Goal: Use online tool/utility: Utilize a website feature to perform a specific function

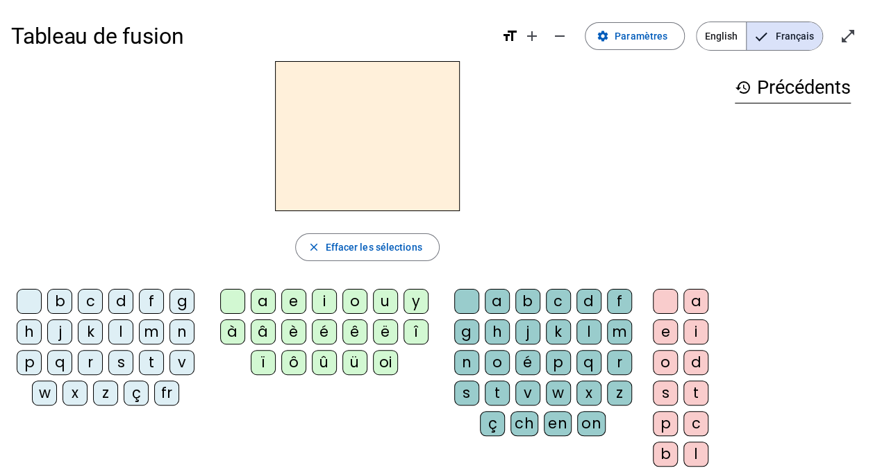
click at [117, 335] on div "l" at bounding box center [120, 332] width 25 height 25
click at [264, 296] on div "a" at bounding box center [263, 301] width 25 height 25
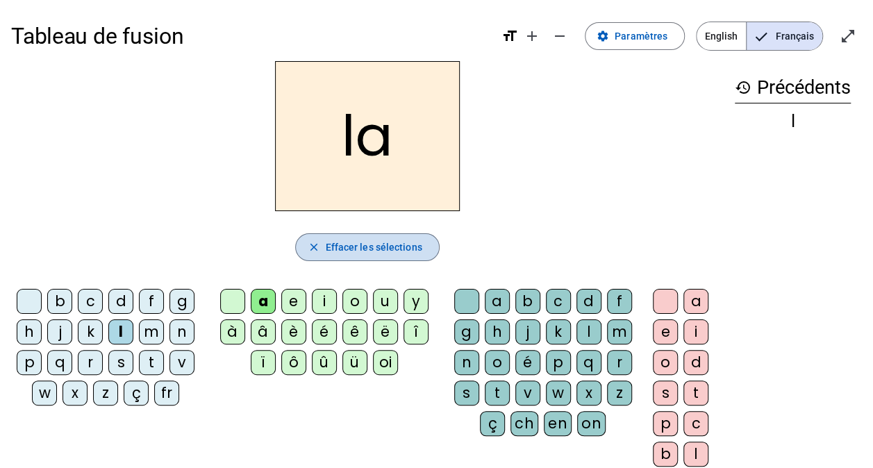
click at [352, 245] on span "Effacer les sélections" at bounding box center [373, 247] width 97 height 17
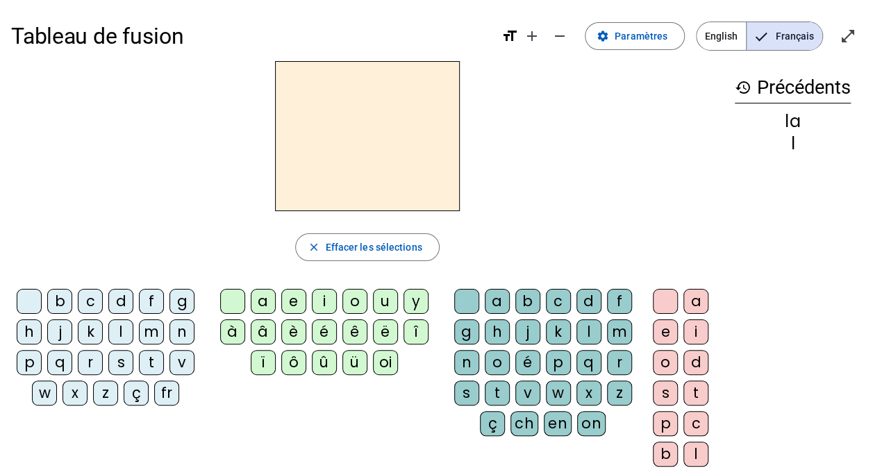
click at [154, 359] on div "t" at bounding box center [151, 362] width 25 height 25
click at [254, 302] on div "a" at bounding box center [263, 301] width 25 height 25
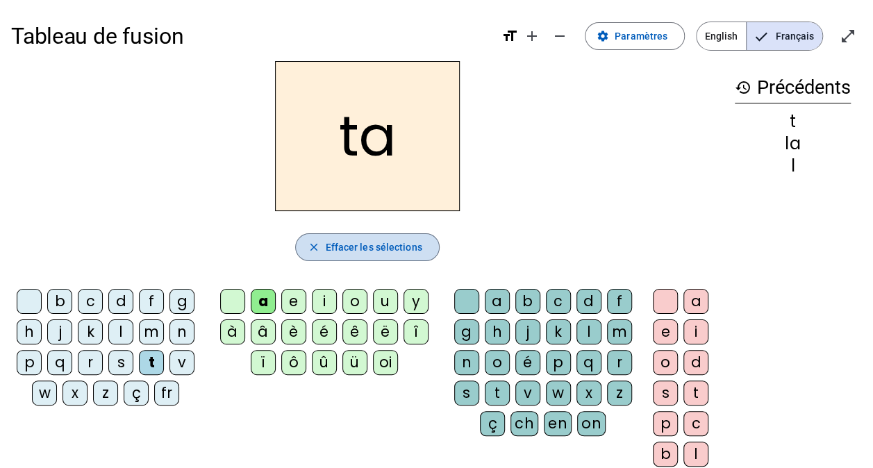
click at [349, 252] on span "Effacer les sélections" at bounding box center [373, 247] width 97 height 17
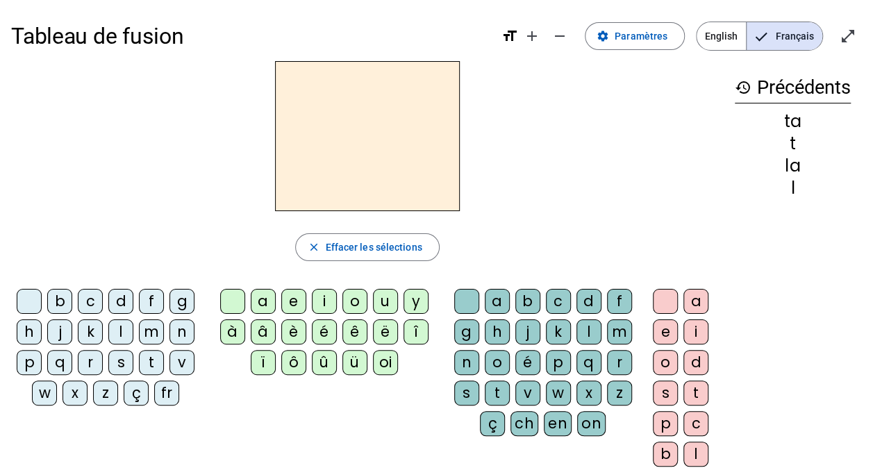
click at [147, 361] on div "t" at bounding box center [151, 362] width 25 height 25
click at [254, 297] on div "a" at bounding box center [263, 301] width 25 height 25
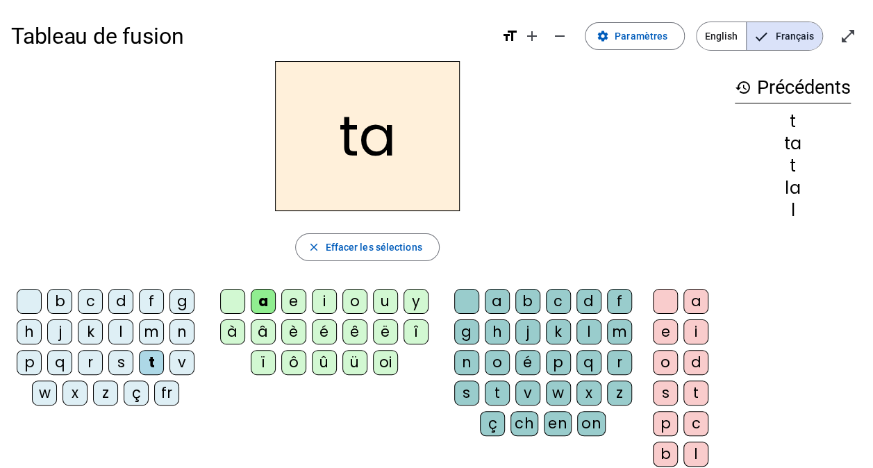
click at [616, 357] on div "r" at bounding box center [619, 362] width 25 height 25
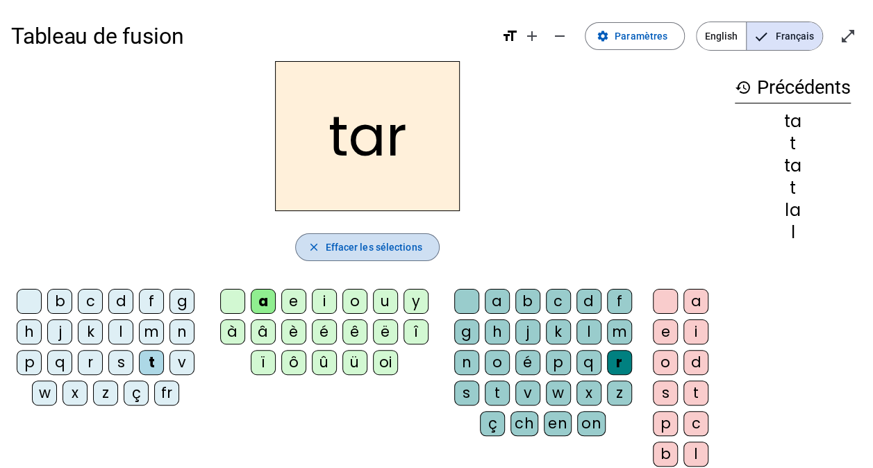
click at [413, 247] on span "Effacer les sélections" at bounding box center [373, 247] width 97 height 17
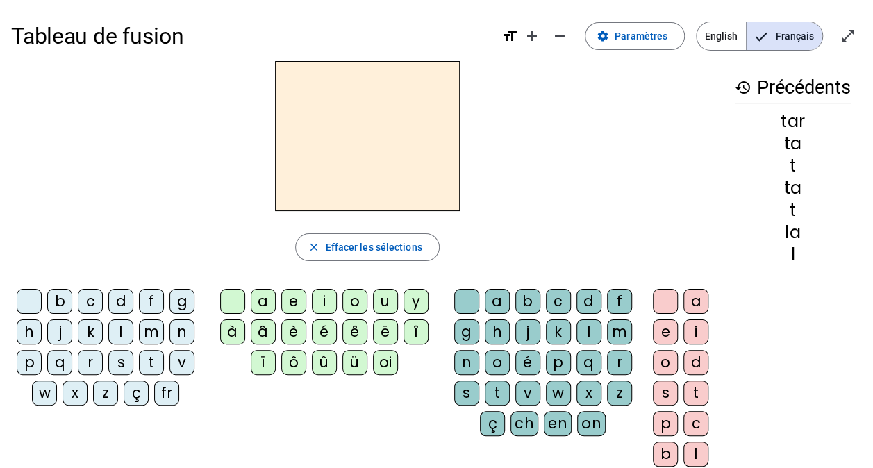
click at [93, 309] on div "c" at bounding box center [90, 301] width 25 height 25
click at [268, 306] on div "a" at bounding box center [263, 301] width 25 height 25
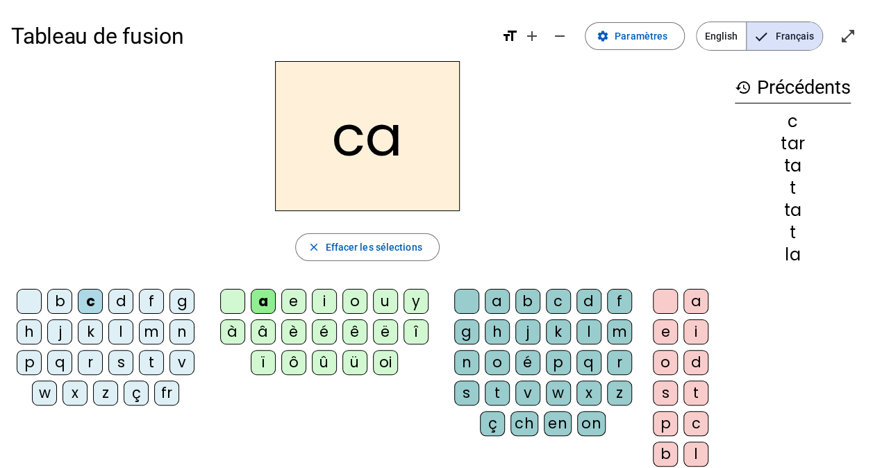
click at [620, 356] on div "r" at bounding box center [619, 362] width 25 height 25
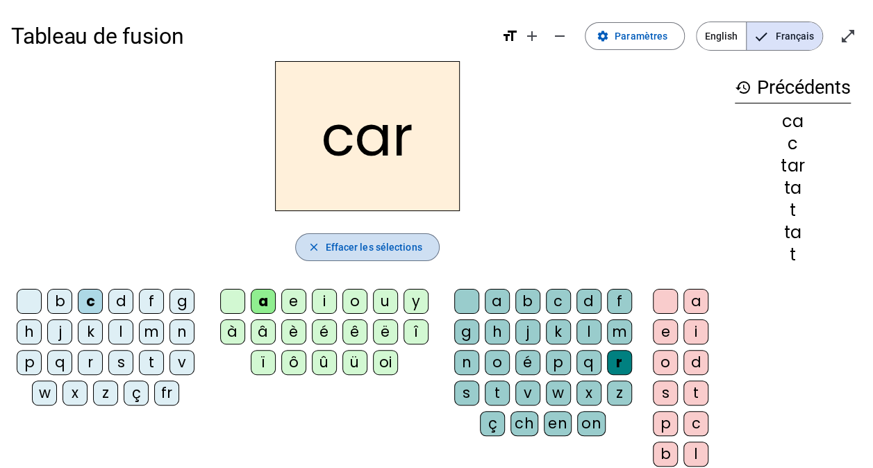
click at [368, 239] on span "Effacer les sélections" at bounding box center [373, 247] width 97 height 17
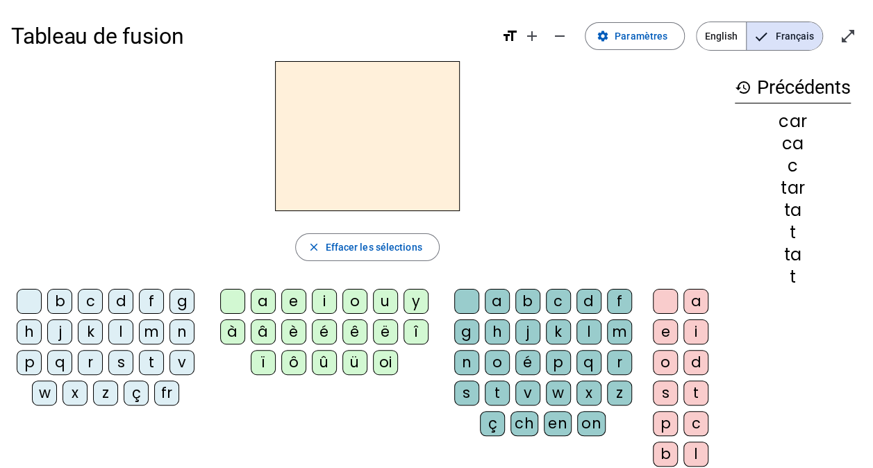
click at [65, 301] on div "b" at bounding box center [59, 301] width 25 height 25
click at [256, 296] on div "a" at bounding box center [263, 301] width 25 height 25
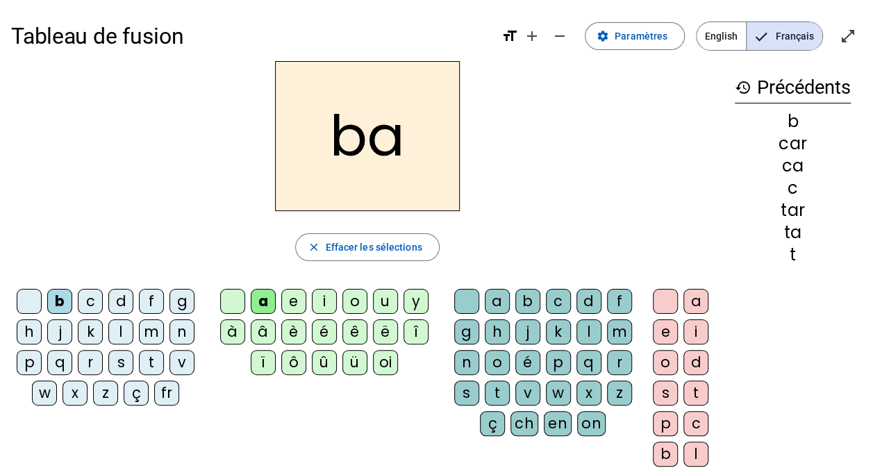
click at [610, 362] on div "r" at bounding box center [619, 362] width 25 height 25
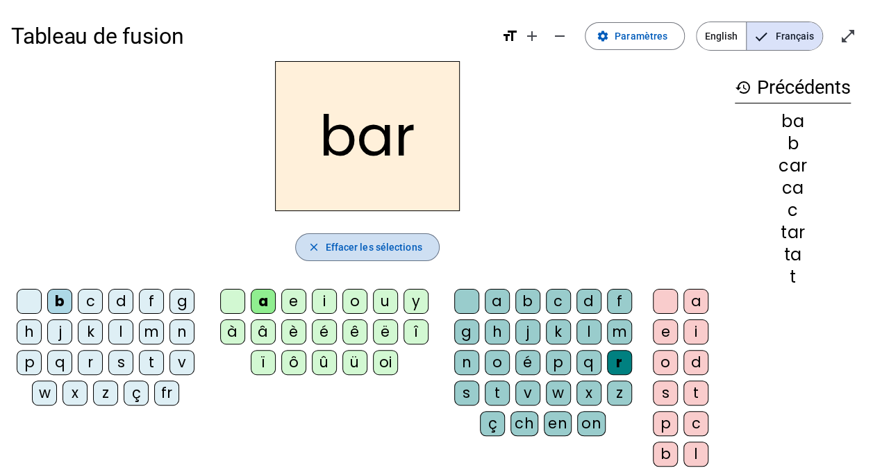
click at [402, 249] on span "Effacer les sélections" at bounding box center [373, 247] width 97 height 17
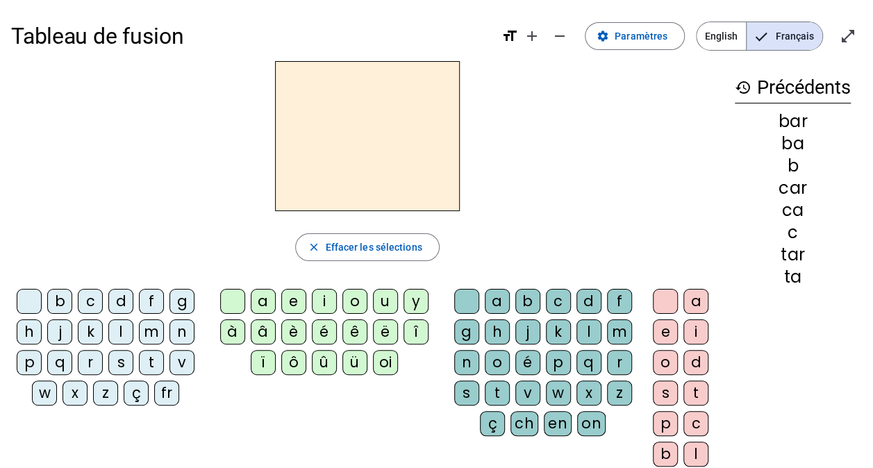
click at [38, 359] on div "p" at bounding box center [29, 362] width 25 height 25
click at [255, 296] on div "a" at bounding box center [263, 301] width 25 height 25
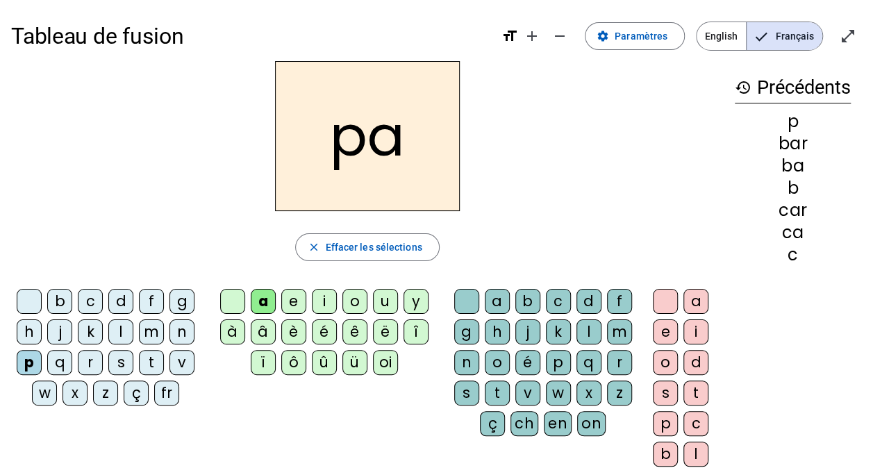
click at [627, 359] on div "r" at bounding box center [619, 362] width 25 height 25
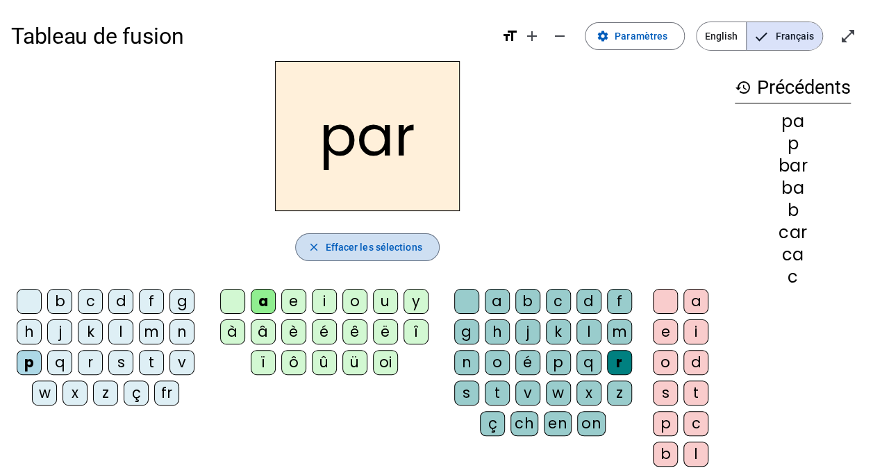
click at [395, 248] on span "Effacer les sélections" at bounding box center [373, 247] width 97 height 17
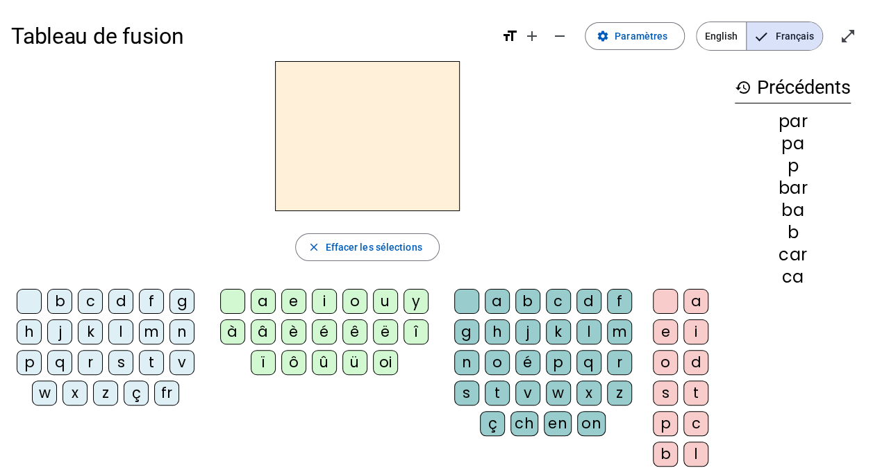
click at [37, 363] on div "p" at bounding box center [29, 362] width 25 height 25
click at [377, 301] on div "u" at bounding box center [385, 301] width 25 height 25
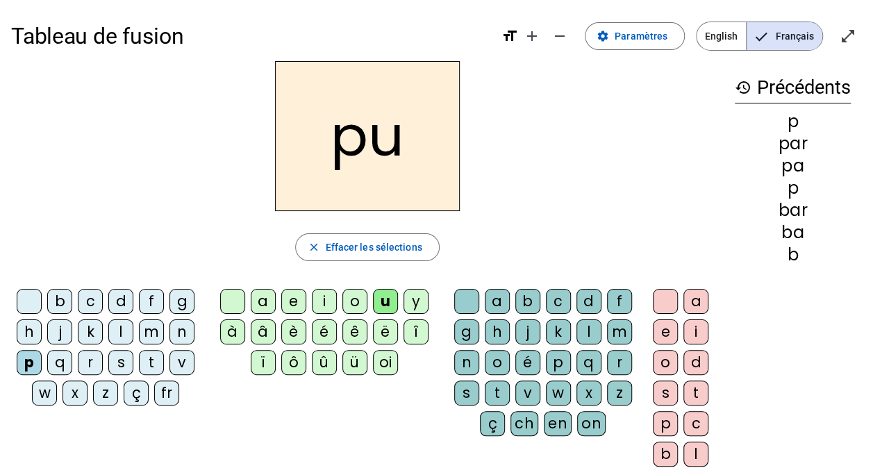
click at [609, 356] on div "r" at bounding box center [619, 362] width 25 height 25
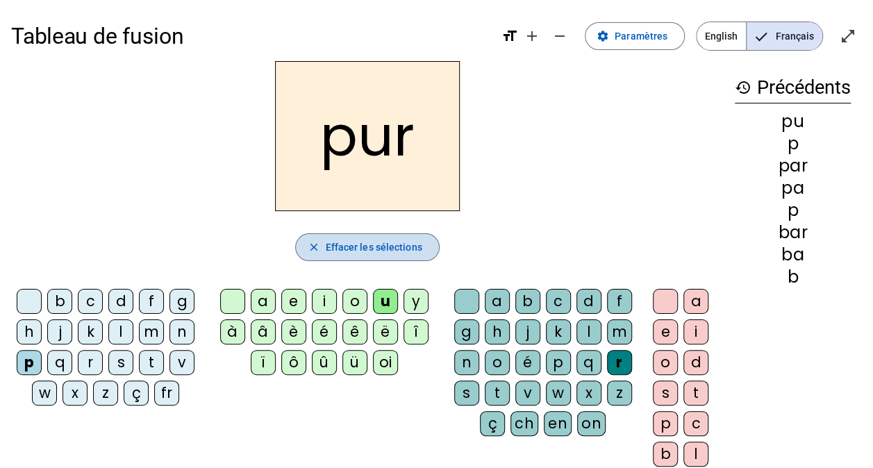
click at [375, 246] on span "Effacer les sélections" at bounding box center [373, 247] width 97 height 17
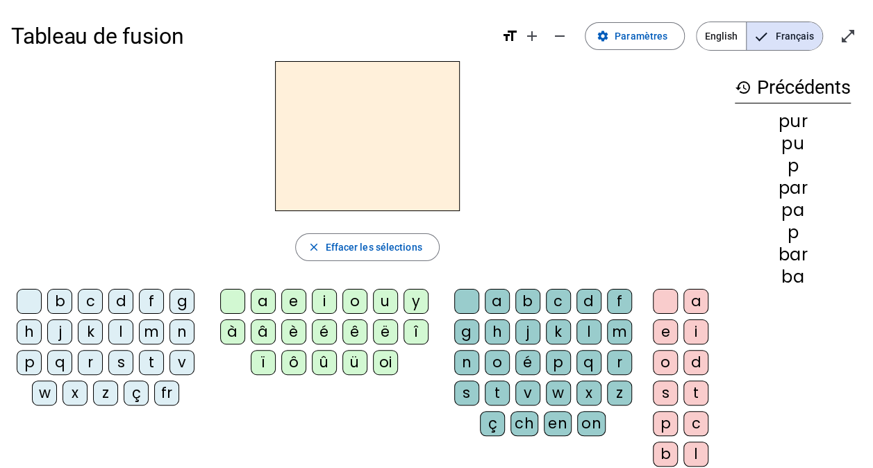
click at [128, 300] on div "d" at bounding box center [120, 301] width 25 height 25
click at [387, 299] on div "u" at bounding box center [385, 301] width 25 height 25
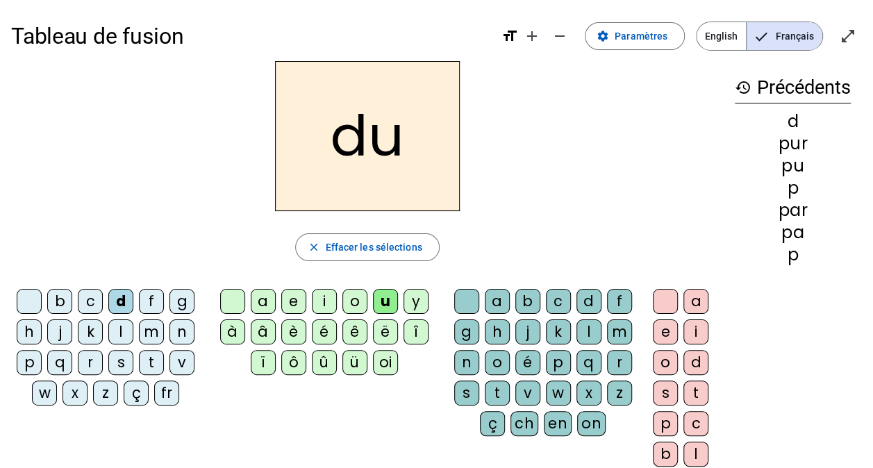
click at [623, 356] on div "r" at bounding box center [619, 362] width 25 height 25
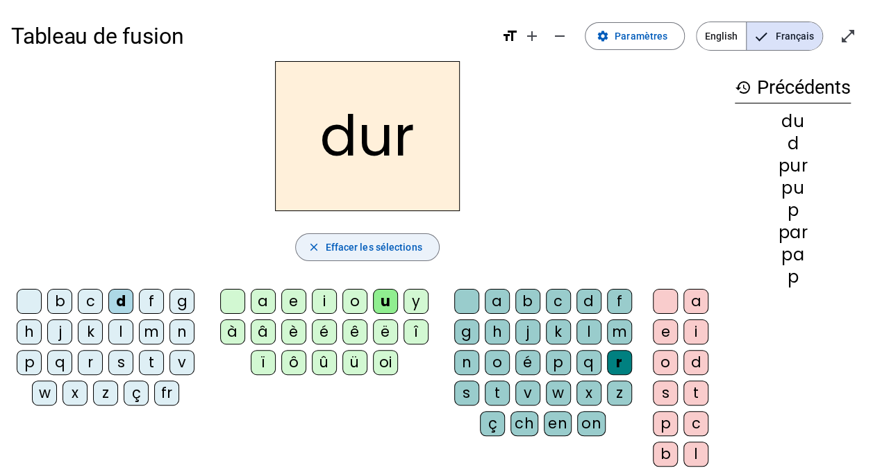
click at [349, 254] on span "Effacer les sélections" at bounding box center [373, 247] width 97 height 17
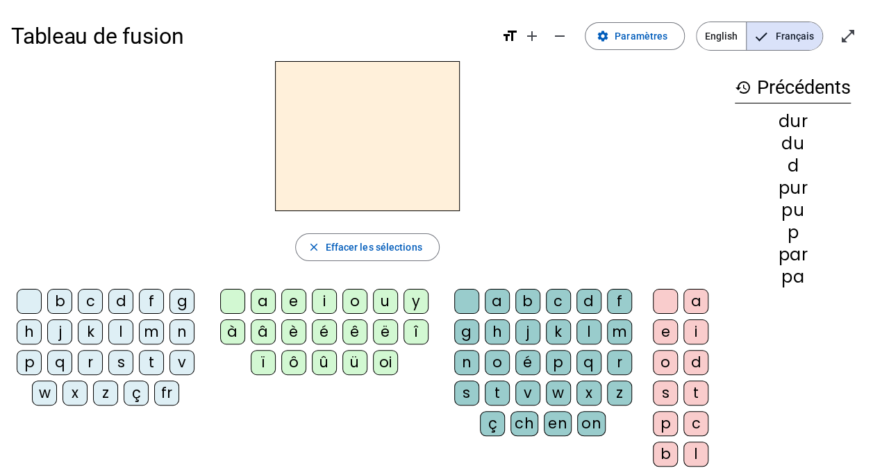
click at [128, 359] on div "s" at bounding box center [120, 362] width 25 height 25
click at [387, 302] on div "u" at bounding box center [385, 301] width 25 height 25
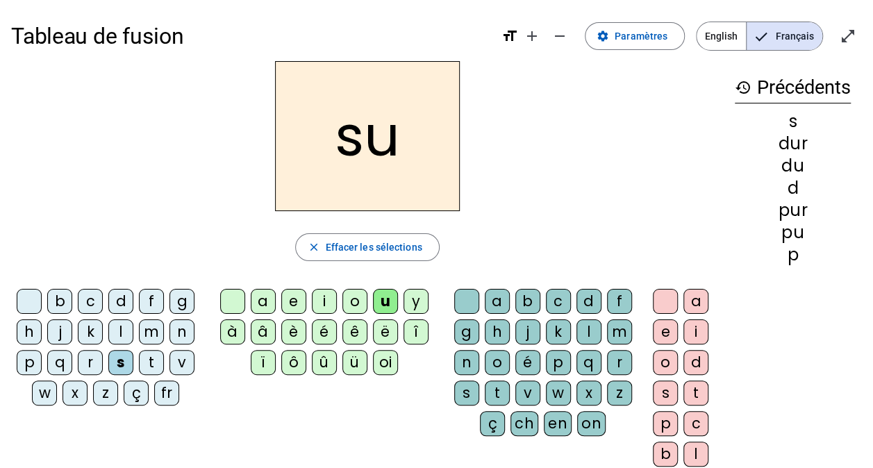
click at [617, 365] on div "r" at bounding box center [619, 362] width 25 height 25
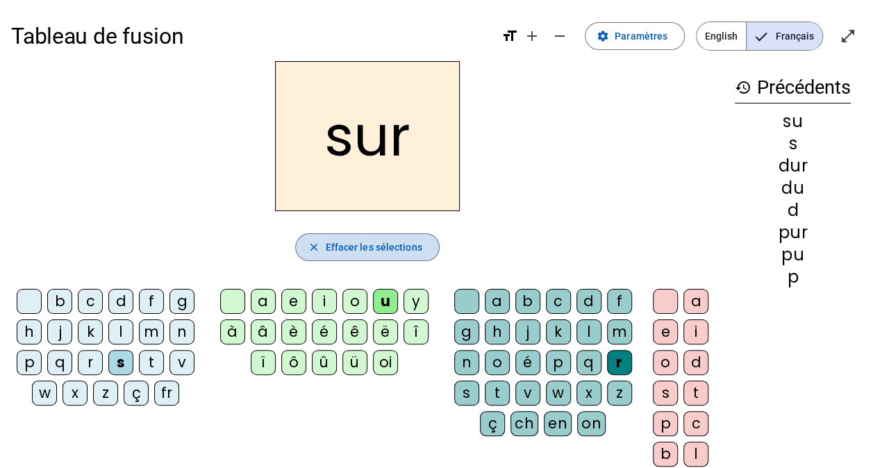
click at [404, 249] on span "Effacer les sélections" at bounding box center [373, 247] width 97 height 17
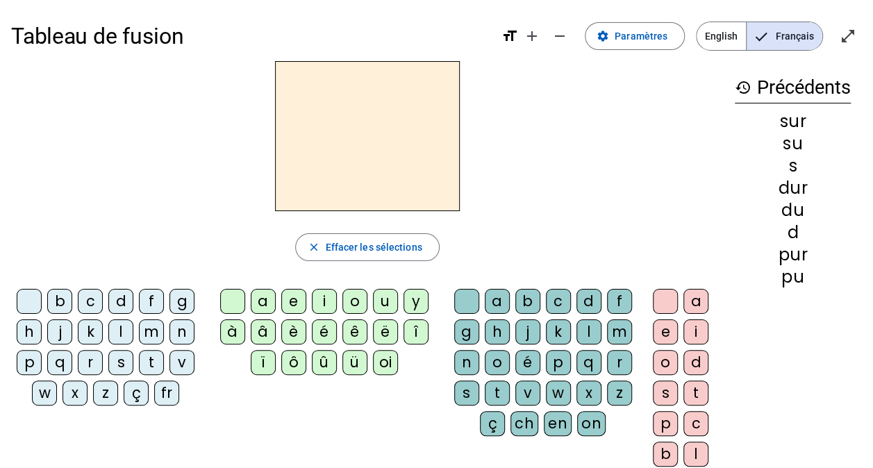
click at [117, 358] on div "s" at bounding box center [120, 362] width 25 height 25
click at [379, 297] on div "u" at bounding box center [385, 301] width 25 height 25
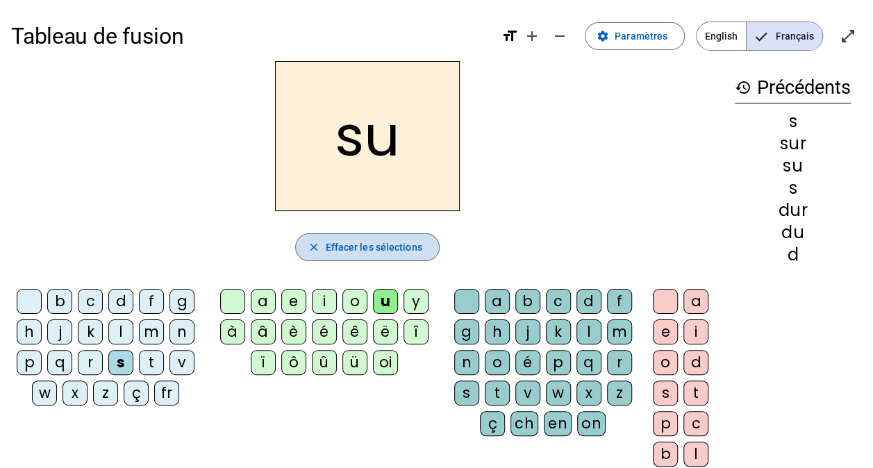
click at [386, 245] on span "Effacer les sélections" at bounding box center [373, 247] width 97 height 17
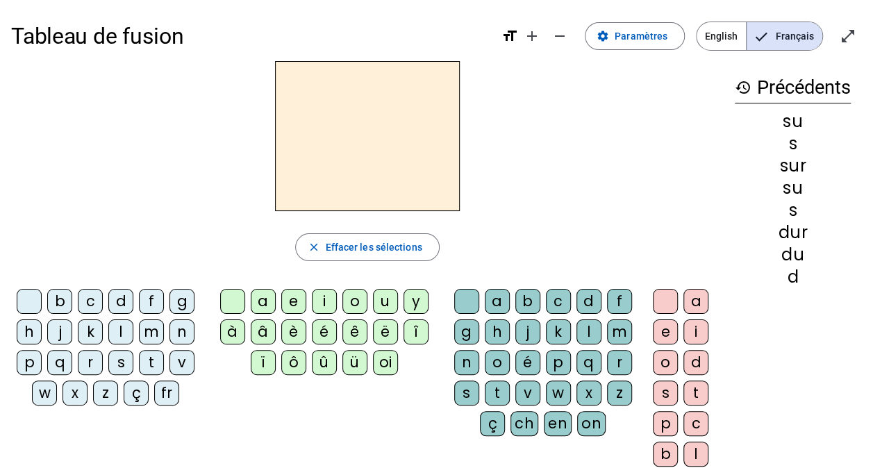
click at [118, 363] on div "s" at bounding box center [120, 362] width 25 height 25
click at [261, 297] on div "a" at bounding box center [263, 301] width 25 height 25
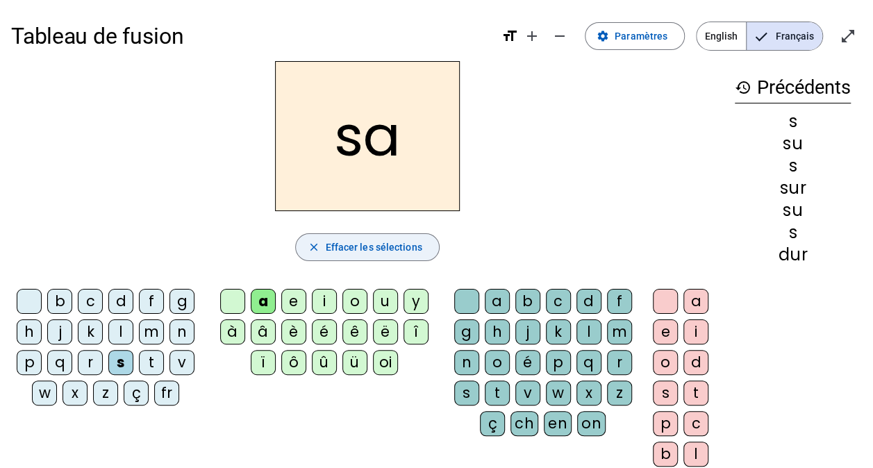
click at [318, 243] on mat-icon "close" at bounding box center [313, 247] width 13 height 13
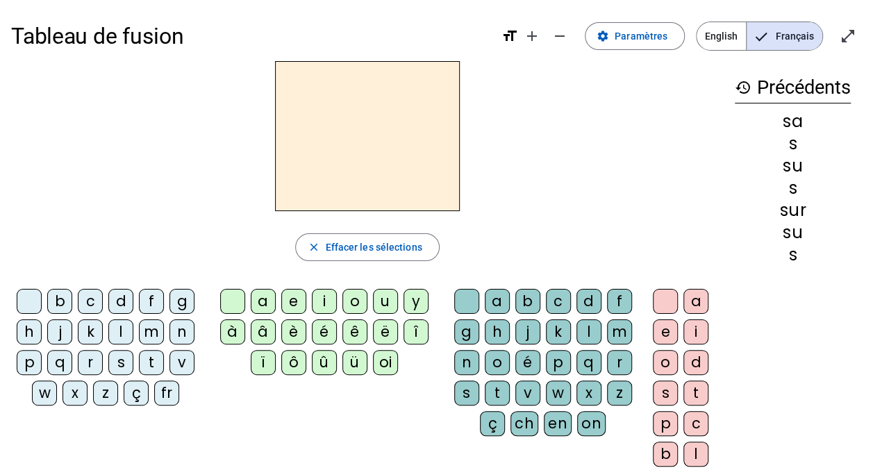
click at [118, 360] on div "s" at bounding box center [120, 362] width 25 height 25
click at [317, 298] on div "i" at bounding box center [324, 301] width 25 height 25
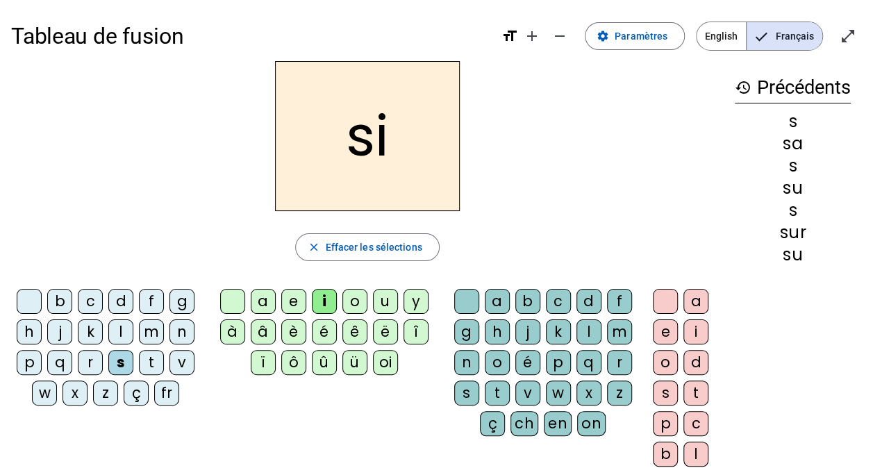
click at [581, 323] on div "l" at bounding box center [589, 332] width 25 height 25
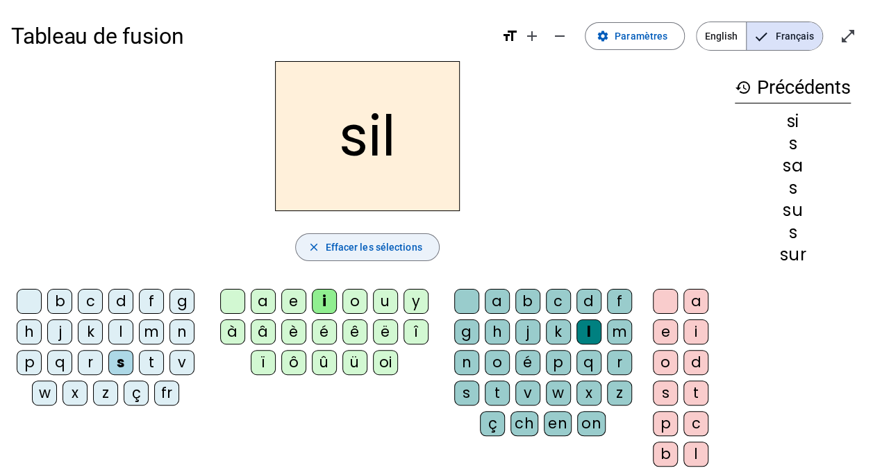
click at [404, 254] on span "Effacer les sélections" at bounding box center [373, 247] width 97 height 17
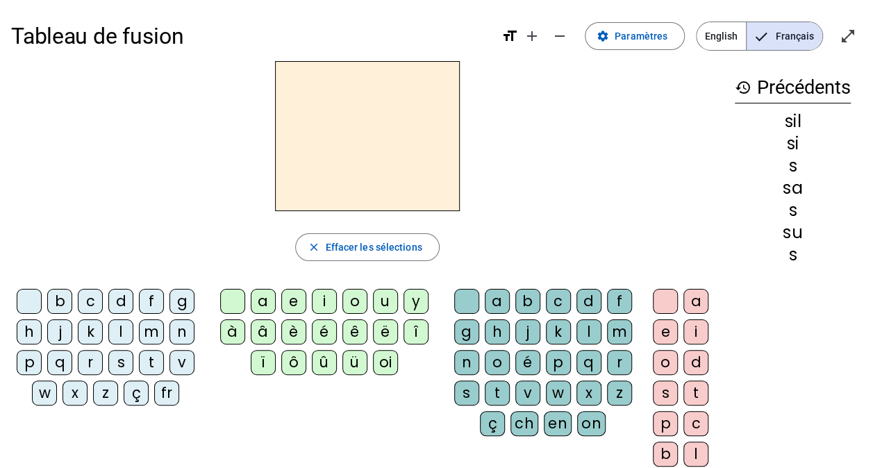
click at [159, 327] on div "m" at bounding box center [151, 332] width 25 height 25
click at [320, 306] on div "i" at bounding box center [324, 301] width 25 height 25
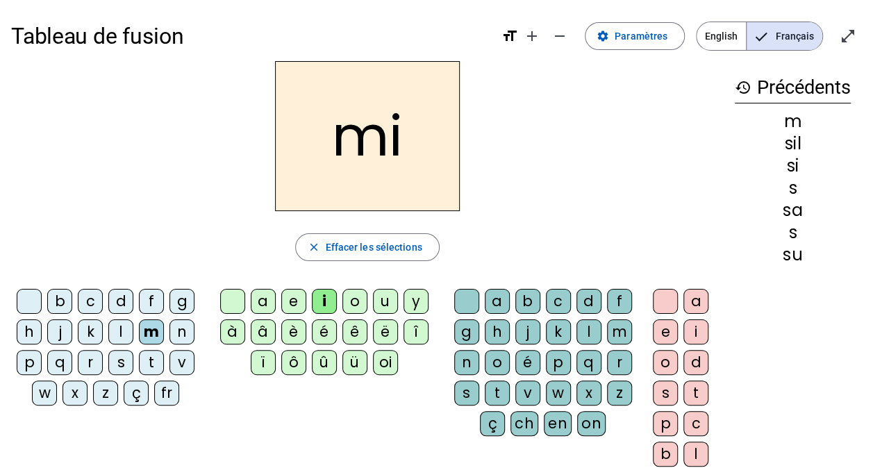
click at [591, 331] on div "l" at bounding box center [589, 332] width 25 height 25
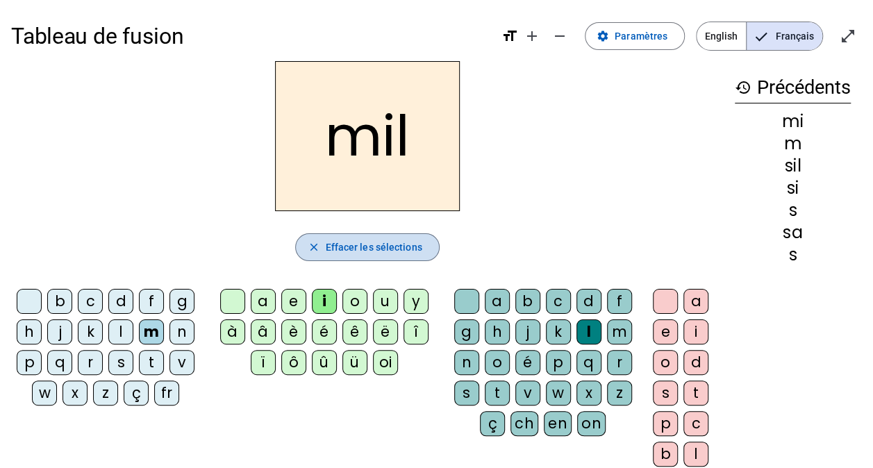
click at [403, 245] on span "Effacer les sélections" at bounding box center [373, 247] width 97 height 17
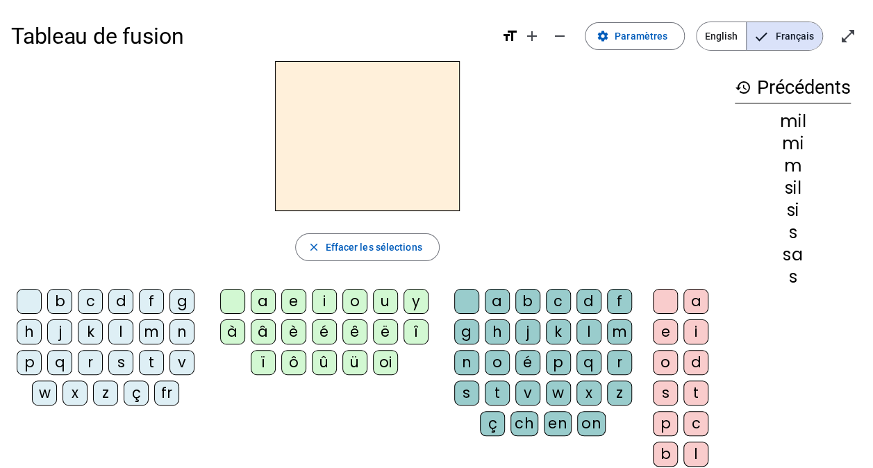
click at [91, 297] on div "c" at bounding box center [90, 301] width 25 height 25
click at [316, 300] on div "i" at bounding box center [324, 301] width 25 height 25
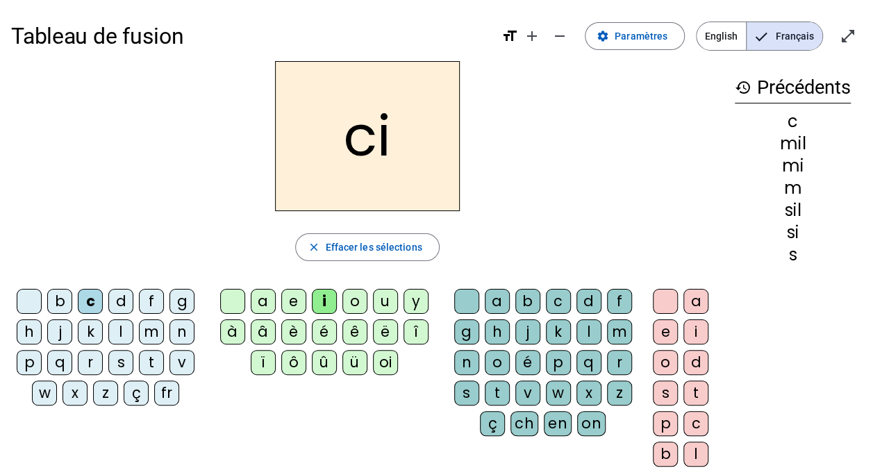
click at [589, 332] on div "l" at bounding box center [589, 332] width 25 height 25
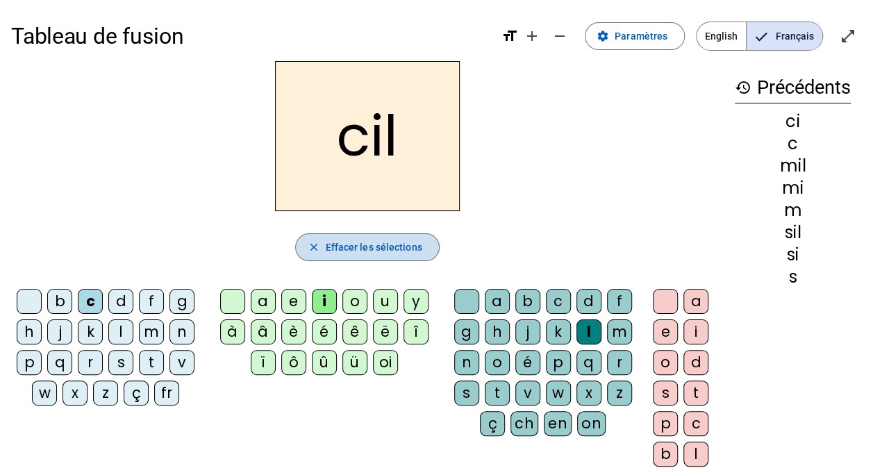
click at [372, 239] on span "Effacer les sélections" at bounding box center [373, 247] width 97 height 17
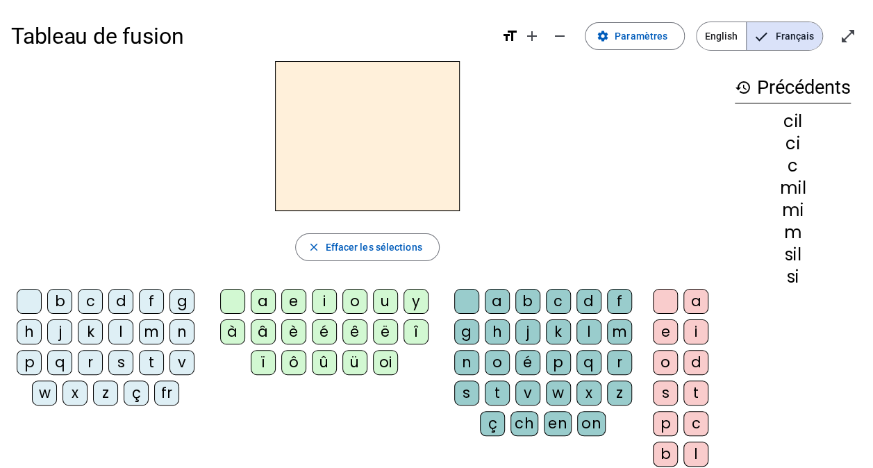
click at [118, 356] on div "s" at bounding box center [120, 362] width 25 height 25
click at [324, 296] on div "i" at bounding box center [324, 301] width 25 height 25
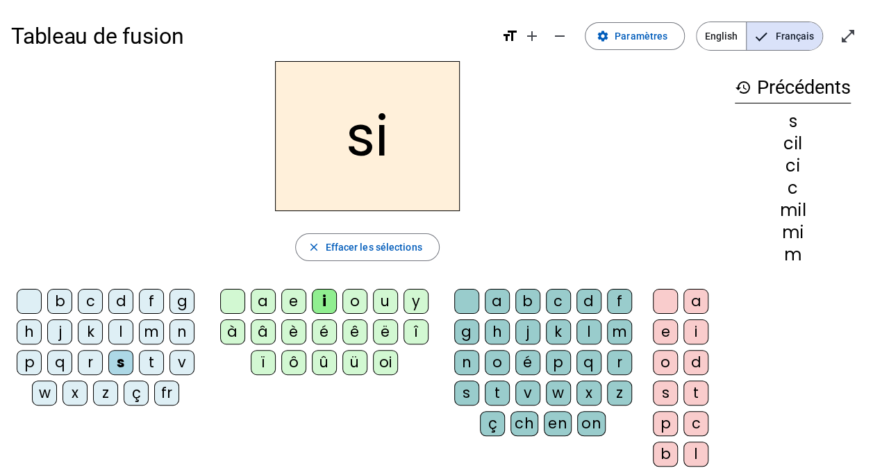
click at [584, 322] on div "l" at bounding box center [589, 332] width 25 height 25
